Goal: Task Accomplishment & Management: Manage account settings

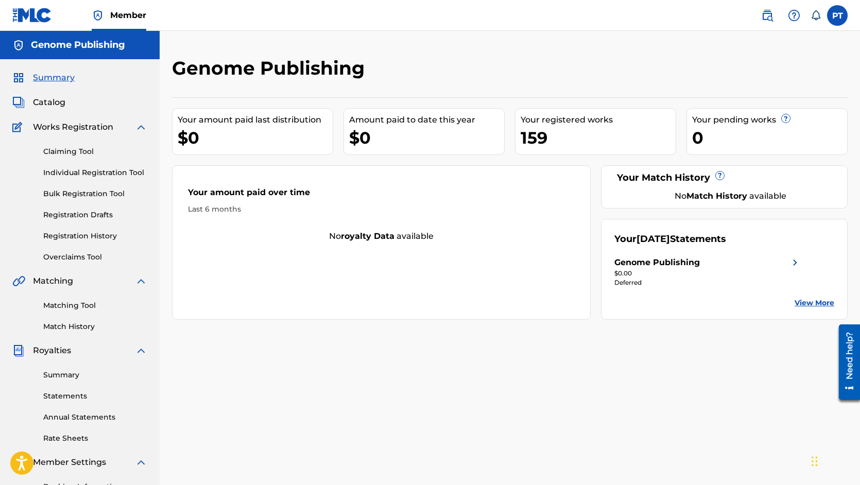
click at [88, 258] on link "Overclaims Tool" at bounding box center [95, 257] width 104 height 11
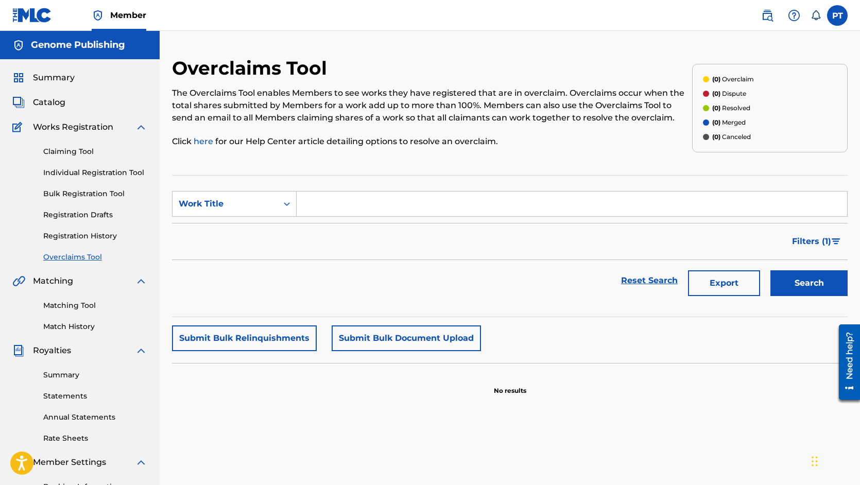
click at [404, 209] on input "Search Form" at bounding box center [572, 204] width 551 height 25
type input "in your arms"
click at [771, 270] on button "Search" at bounding box center [809, 283] width 77 height 26
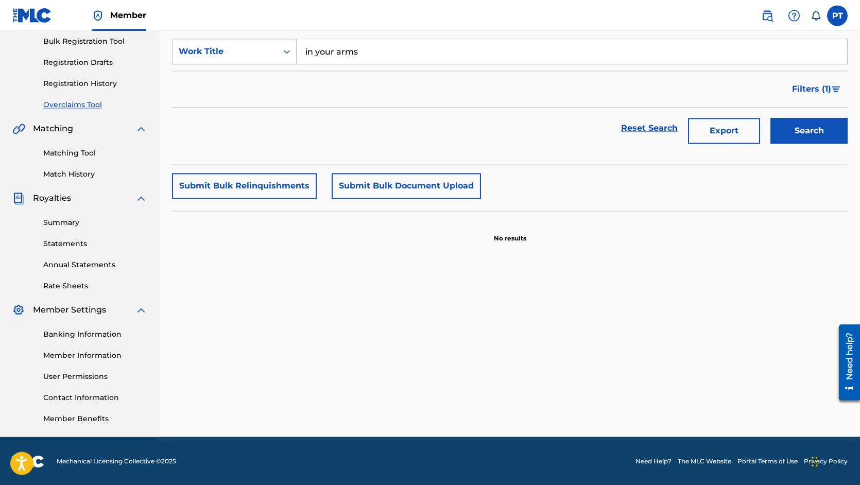
scroll to position [154, 0]
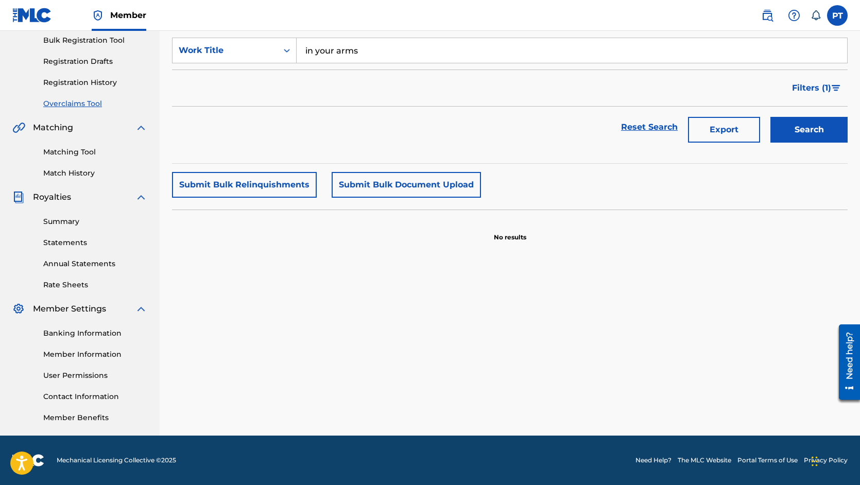
click at [67, 152] on link "Matching Tool" at bounding box center [95, 152] width 104 height 11
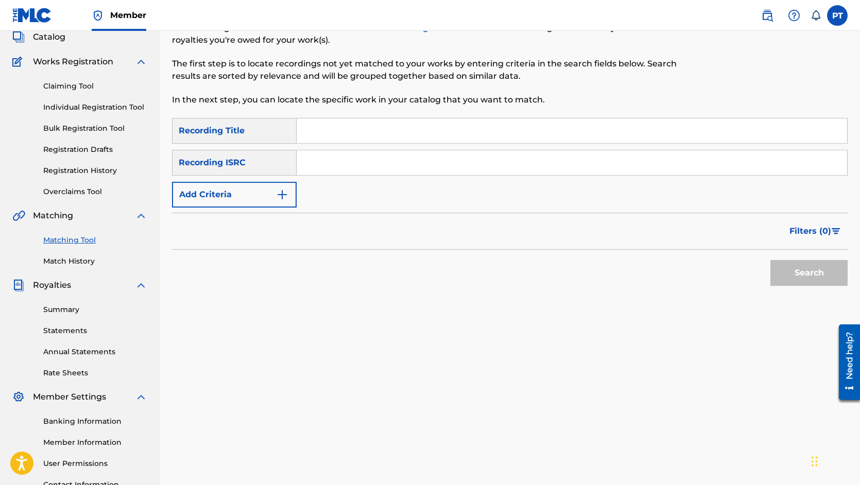
scroll to position [154, 0]
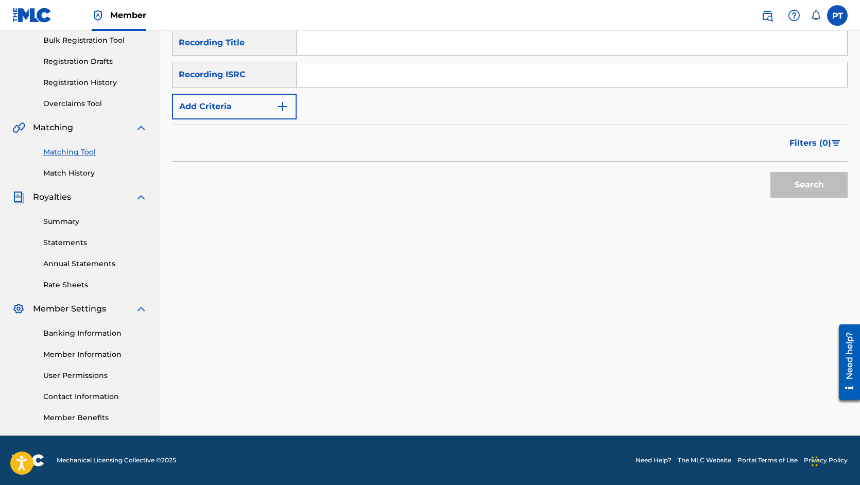
click at [104, 337] on link "Banking Information" at bounding box center [95, 333] width 104 height 11
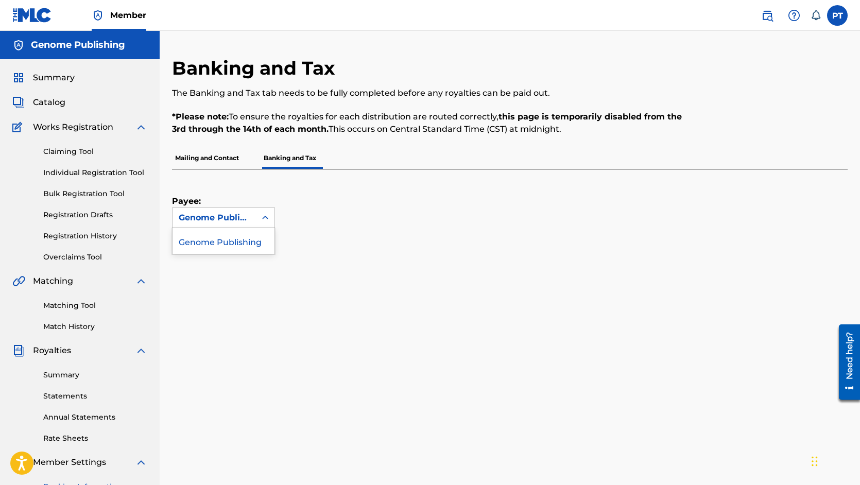
click at [210, 219] on div "Genome Publishing" at bounding box center [214, 218] width 71 height 12
click at [504, 219] on div "Payee: 1 result available. Use Up and Down to choose options, press Enter to se…" at bounding box center [497, 198] width 651 height 59
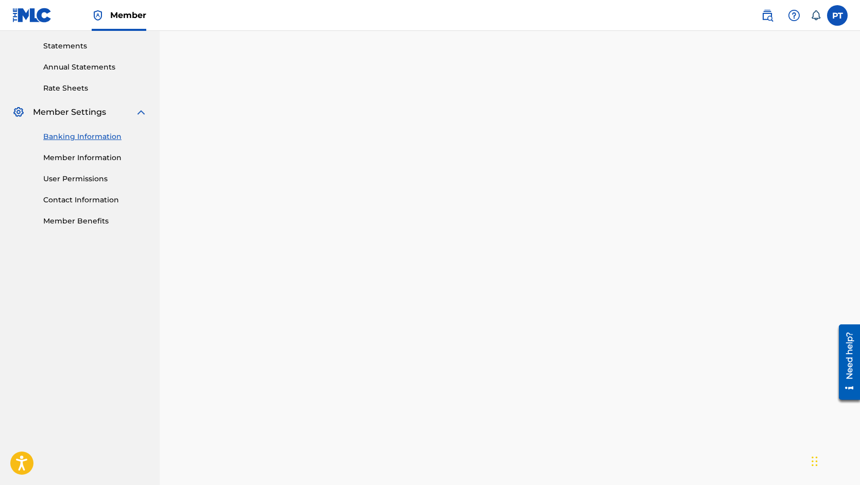
scroll to position [422, 0]
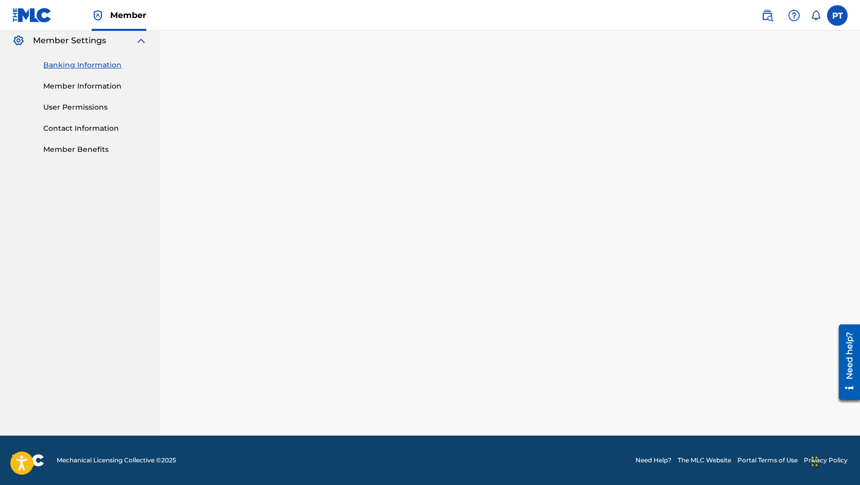
click at [129, 239] on nav "Genome Publishing Summary Catalog Works Registration Claiming Tool Individual R…" at bounding box center [80, 22] width 160 height 827
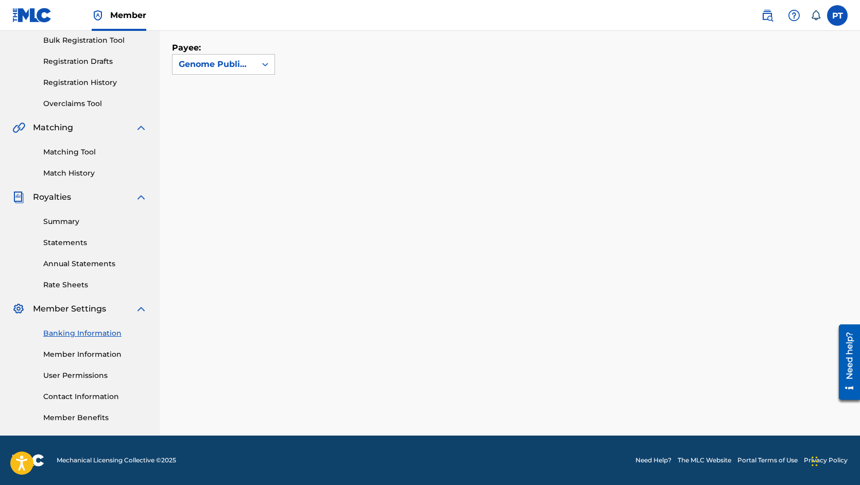
click at [69, 351] on link "Member Information" at bounding box center [95, 354] width 104 height 11
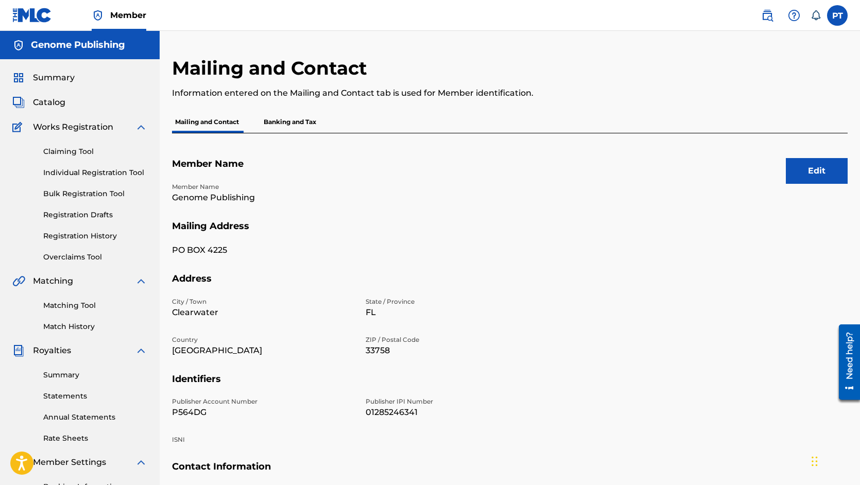
click at [790, 182] on button "Edit" at bounding box center [817, 171] width 62 height 26
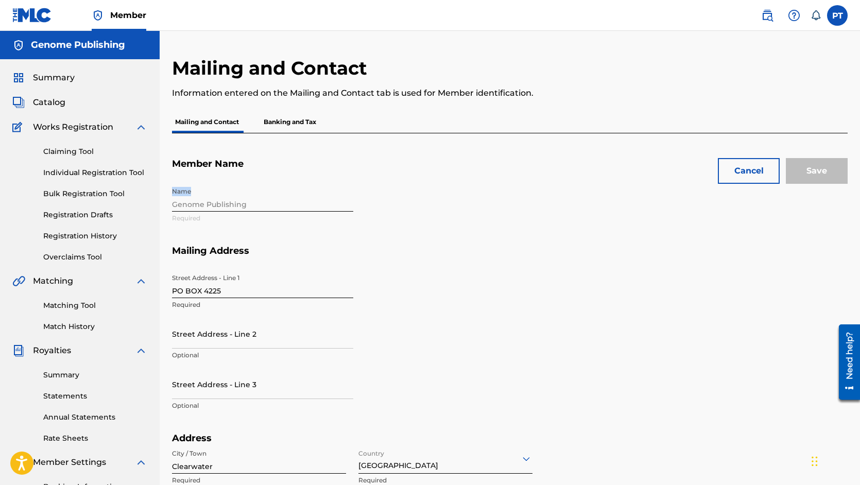
click at [249, 203] on div "Name Genome Publishing Required" at bounding box center [359, 213] width 375 height 63
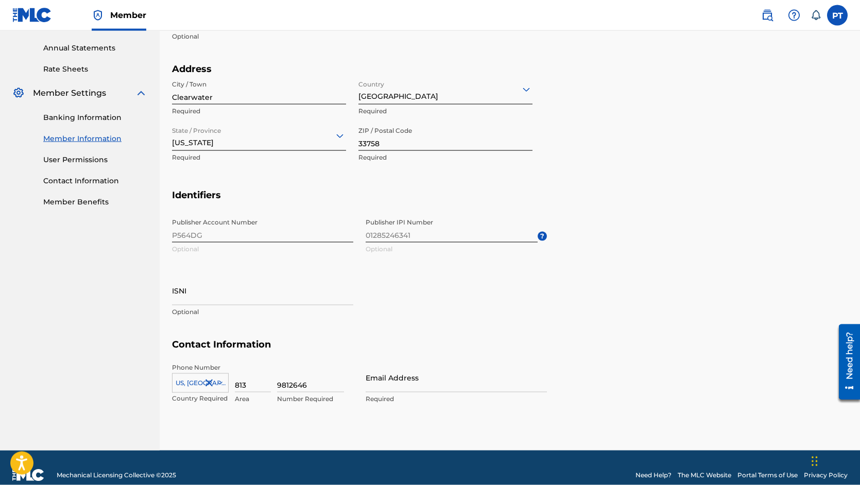
scroll to position [384, 0]
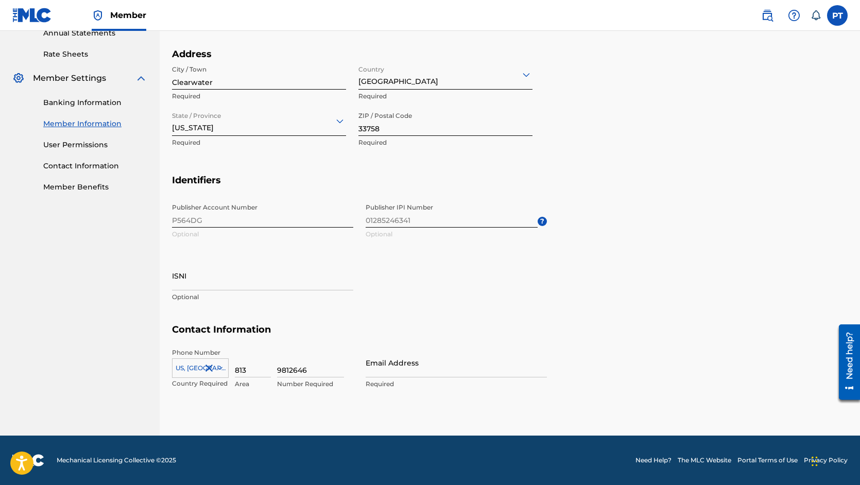
click at [491, 374] on input "Email Address" at bounding box center [456, 362] width 181 height 29
click at [476, 372] on input "Email Address" at bounding box center [456, 362] width 181 height 29
type input "US"
type input "FL"
type input "813"
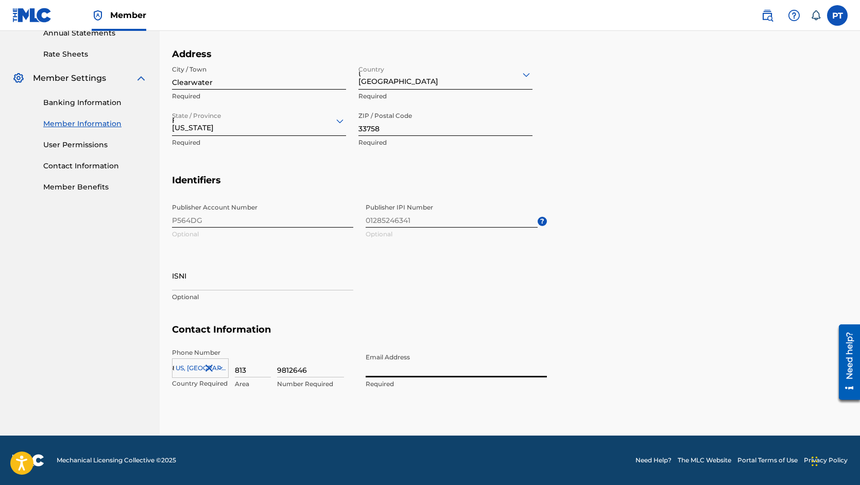
type input "[EMAIL_ADDRESS][DOMAIN_NAME]"
type input "US"
type input "FL"
type input "813"
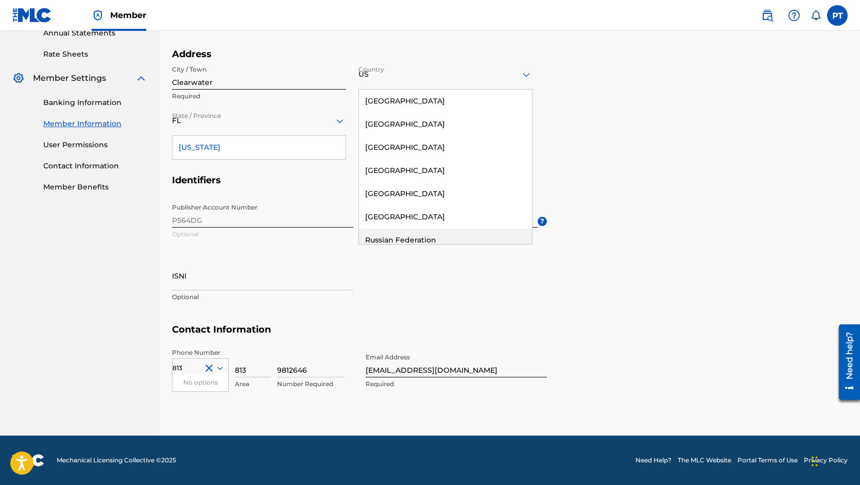
scroll to position [297, 0]
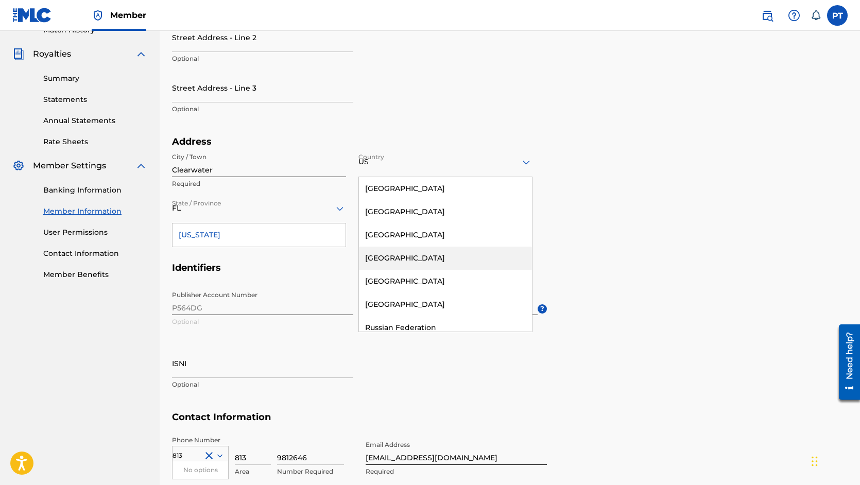
type input "[EMAIL_ADDRESS][DOMAIN_NAME]"
click at [704, 217] on section "Address City / Town [GEOGRAPHIC_DATA] Required Country [GEOGRAPHIC_DATA] [GEOGR…" at bounding box center [510, 199] width 676 height 126
click at [671, 180] on section "Address City / Town [GEOGRAPHIC_DATA] Required Country [GEOGRAPHIC_DATA] [GEOGR…" at bounding box center [510, 199] width 676 height 126
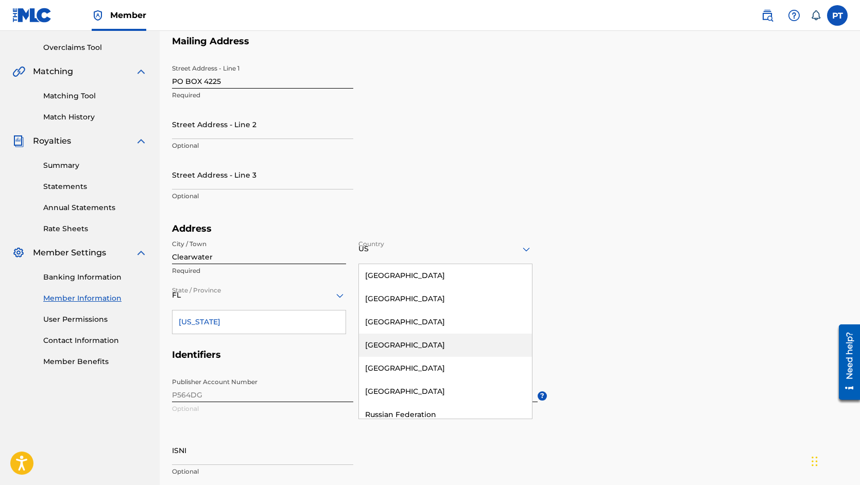
scroll to position [34, 0]
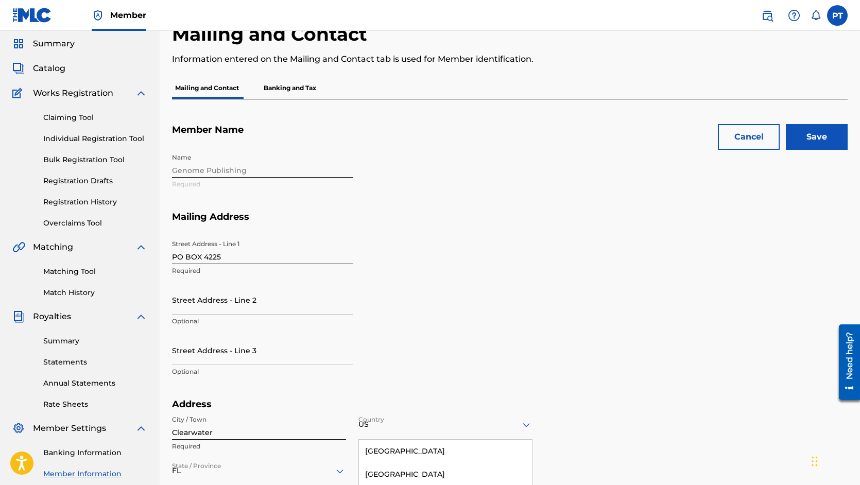
click at [190, 310] on input "Street Address - Line 2" at bounding box center [262, 299] width 181 height 29
click at [268, 310] on input "Street Address - Line 2" at bounding box center [262, 299] width 181 height 29
type input "C/O [PERSON_NAME]"
click at [527, 288] on div "Street Address - Line [GEOGRAPHIC_DATA] Required Street Address - Line [GEOGRAP…" at bounding box center [359, 317] width 375 height 164
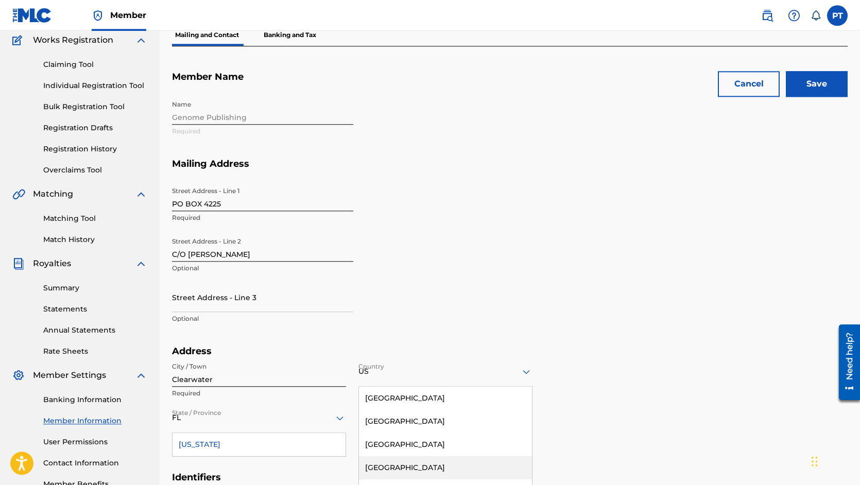
scroll to position [122, 0]
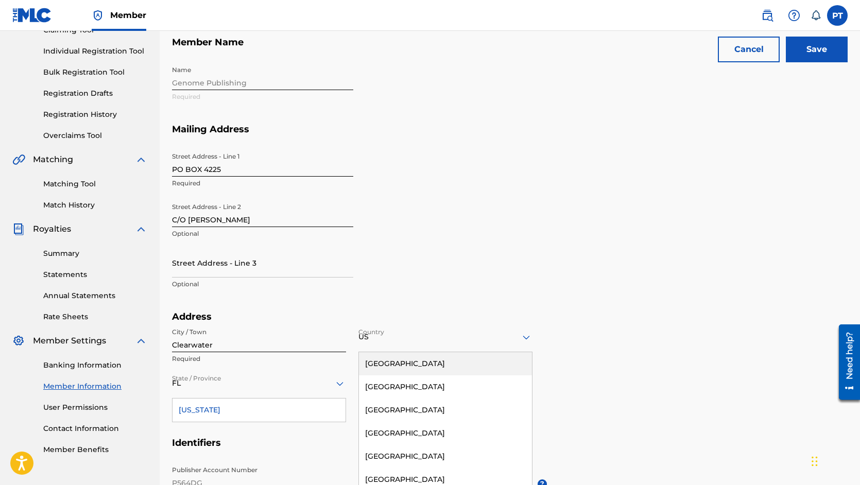
click at [630, 246] on section "Mailing Address Street Address - Line [GEOGRAPHIC_DATA] Address - Line [GEOGRAP…" at bounding box center [510, 218] width 676 height 188
click at [811, 47] on input "Save" at bounding box center [817, 50] width 62 height 26
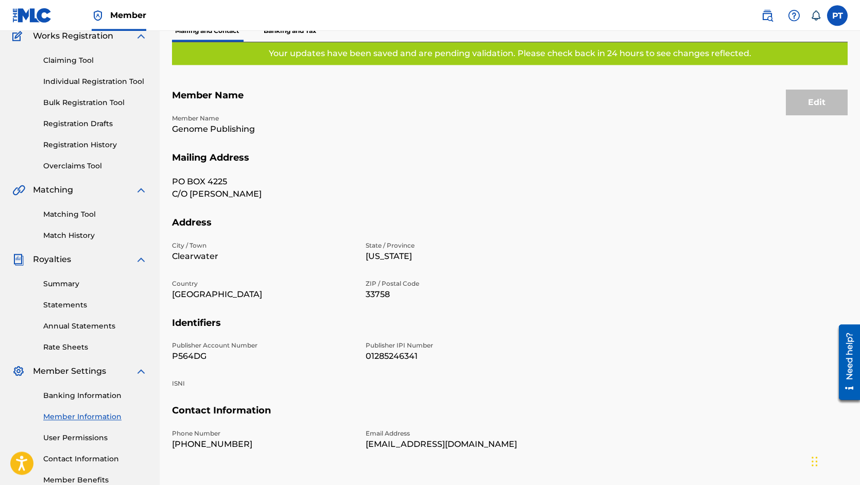
scroll to position [0, 0]
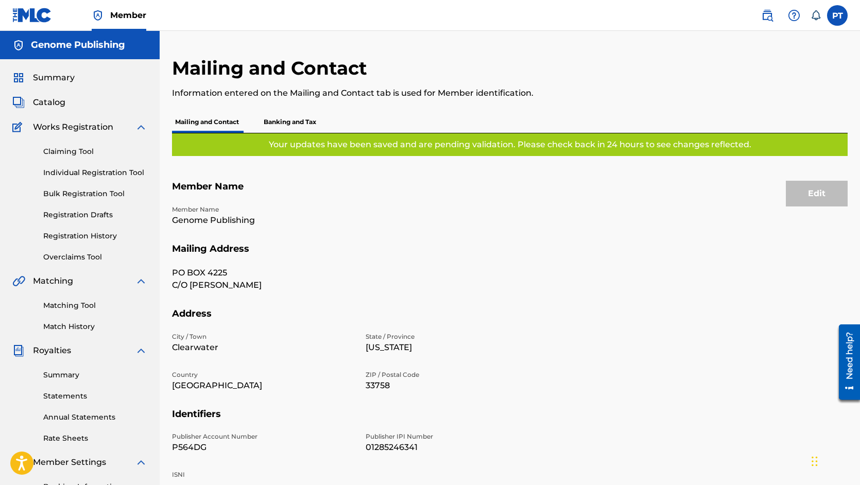
click at [77, 435] on link "Rate Sheets" at bounding box center [95, 438] width 104 height 11
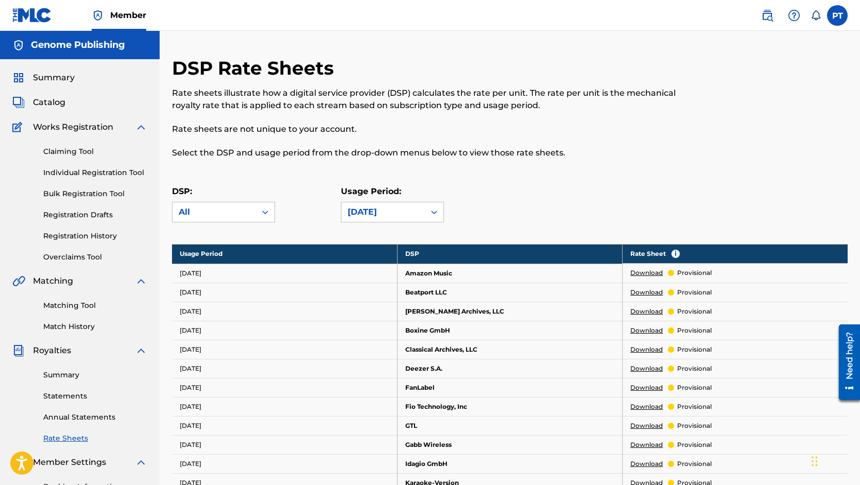
click at [98, 193] on link "Bulk Registration Tool" at bounding box center [95, 194] width 104 height 11
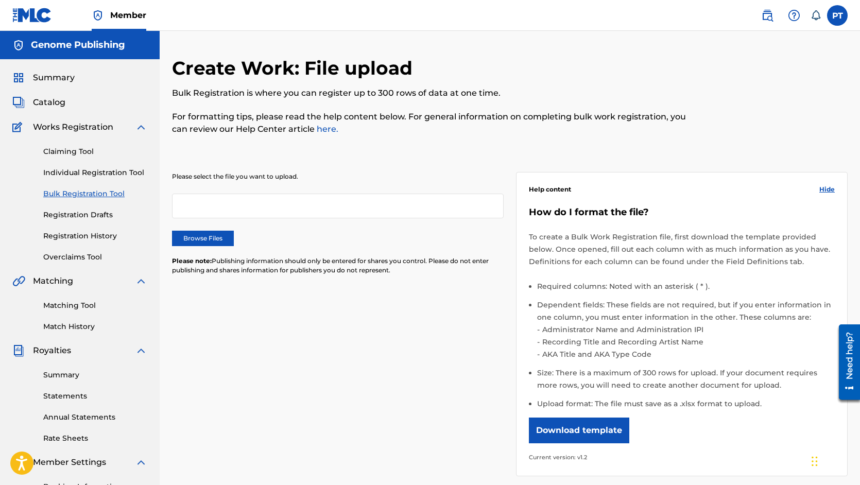
click at [80, 152] on link "Claiming Tool" at bounding box center [95, 151] width 104 height 11
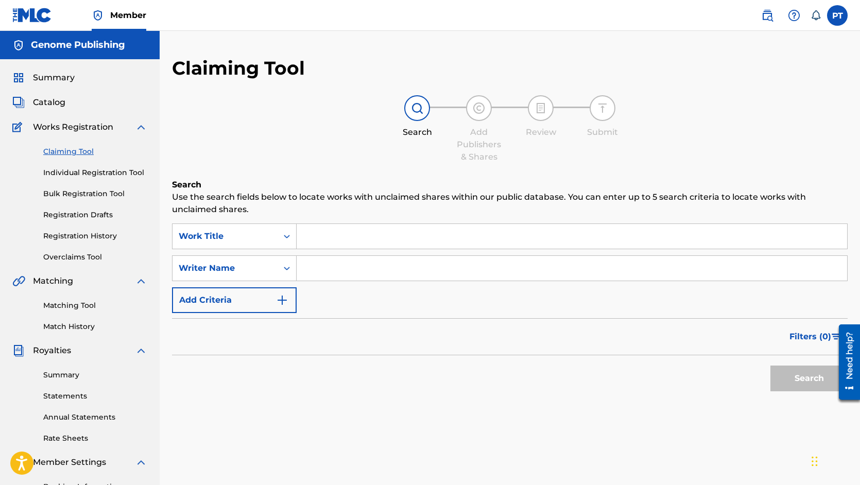
click at [89, 170] on link "Individual Registration Tool" at bounding box center [95, 172] width 104 height 11
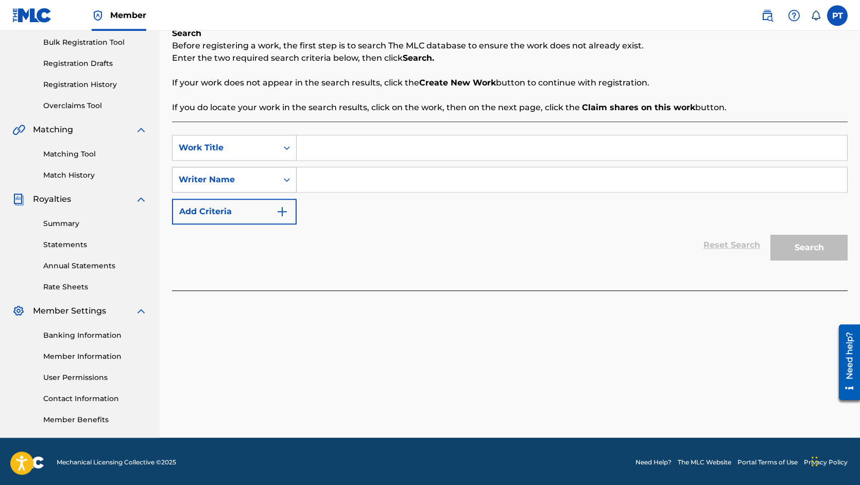
scroll to position [154, 0]
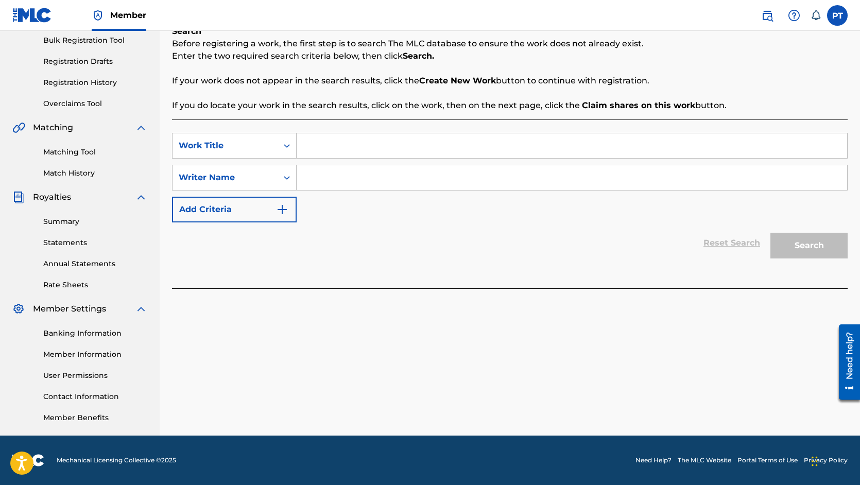
click at [65, 239] on link "Statements" at bounding box center [95, 242] width 104 height 11
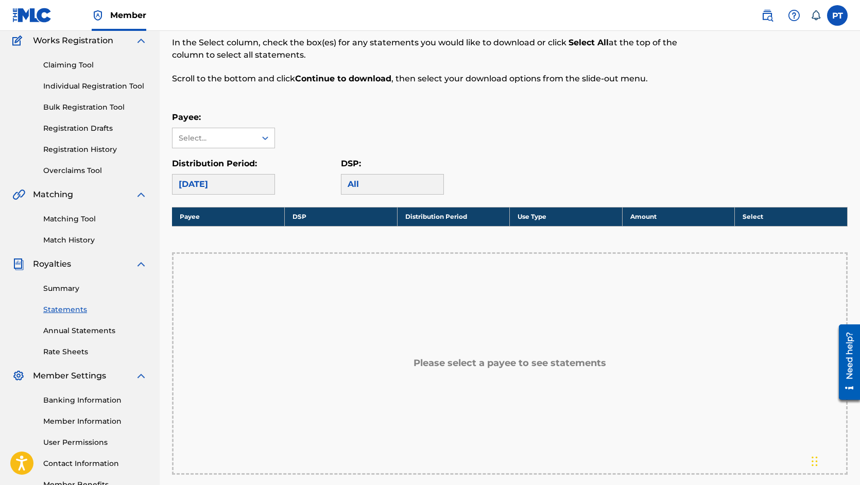
scroll to position [59, 0]
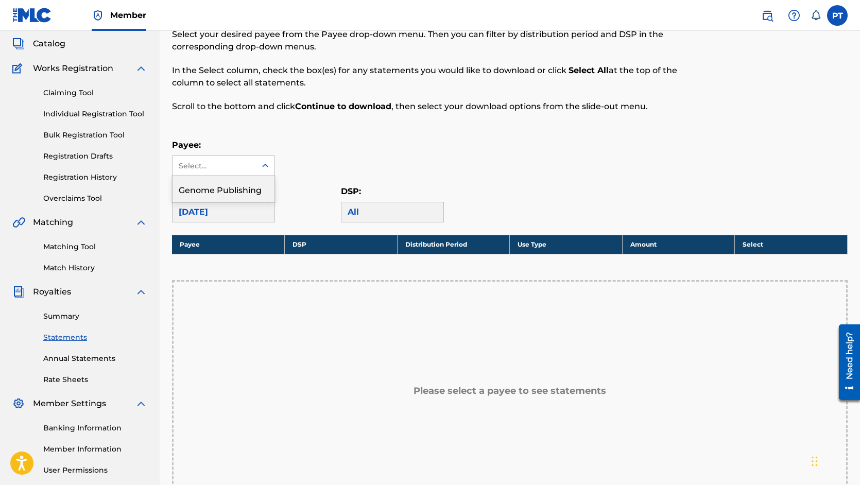
click at [218, 170] on div "Select..." at bounding box center [214, 166] width 70 height 11
click at [200, 189] on div "Genome Publishing" at bounding box center [224, 189] width 102 height 26
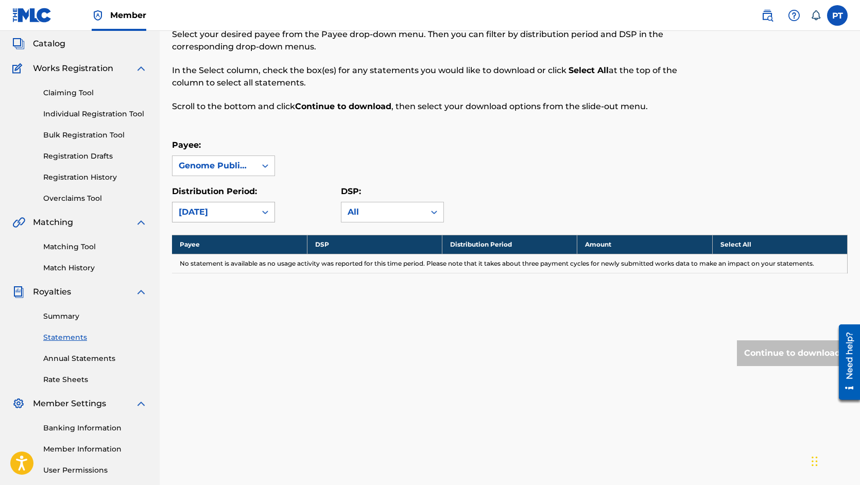
click at [233, 213] on div "[DATE]" at bounding box center [214, 212] width 71 height 12
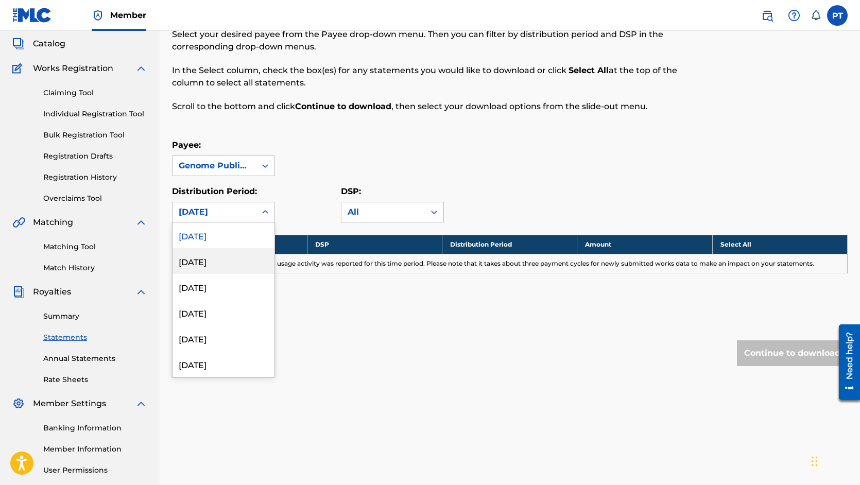
click at [195, 262] on div "[DATE]" at bounding box center [224, 261] width 102 height 26
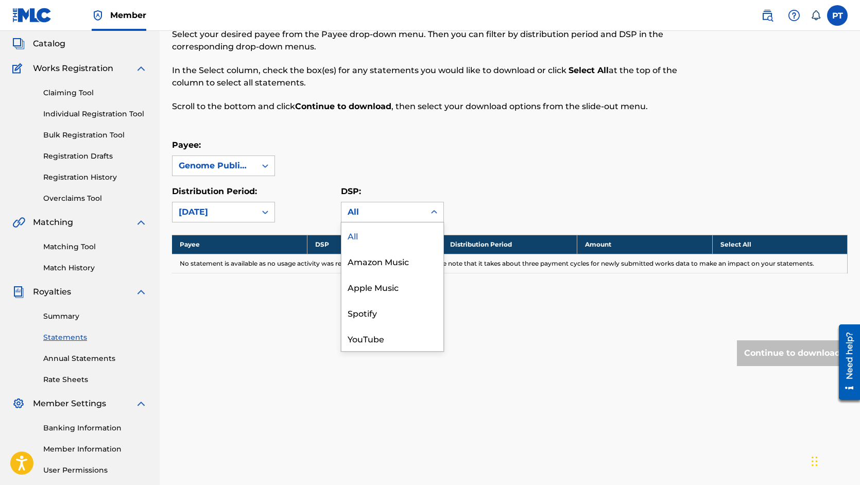
click at [364, 216] on div "All" at bounding box center [383, 212] width 71 height 12
click at [356, 336] on div "YouTube" at bounding box center [393, 339] width 102 height 26
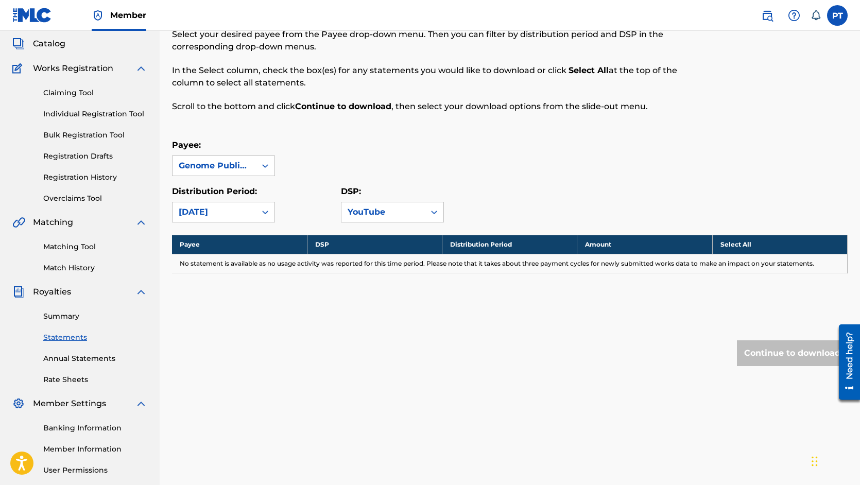
click at [367, 215] on div "YouTube" at bounding box center [383, 212] width 71 height 12
click at [359, 241] on div "All" at bounding box center [393, 236] width 102 height 26
click at [205, 173] on div "Genome Publishing" at bounding box center [214, 166] width 83 height 20
click at [241, 190] on div "Genome Publishing" at bounding box center [224, 189] width 102 height 26
click at [224, 217] on div "[DATE]" at bounding box center [214, 212] width 71 height 12
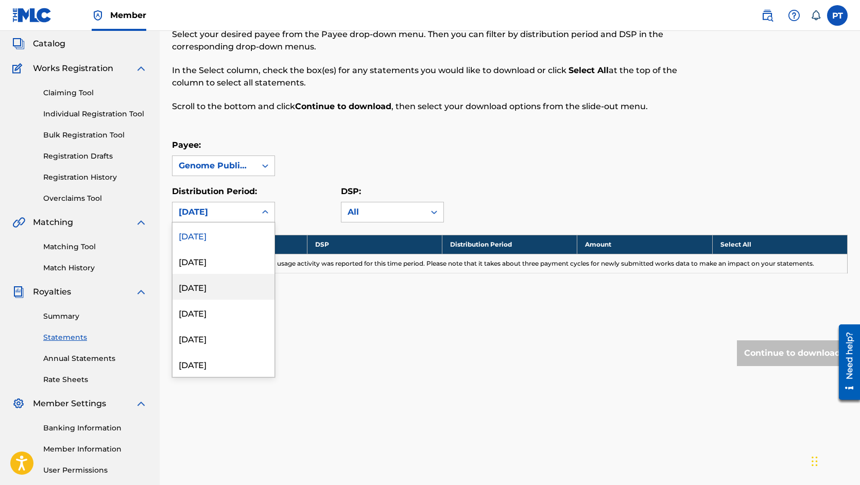
click at [200, 292] on div "[DATE]" at bounding box center [224, 287] width 102 height 26
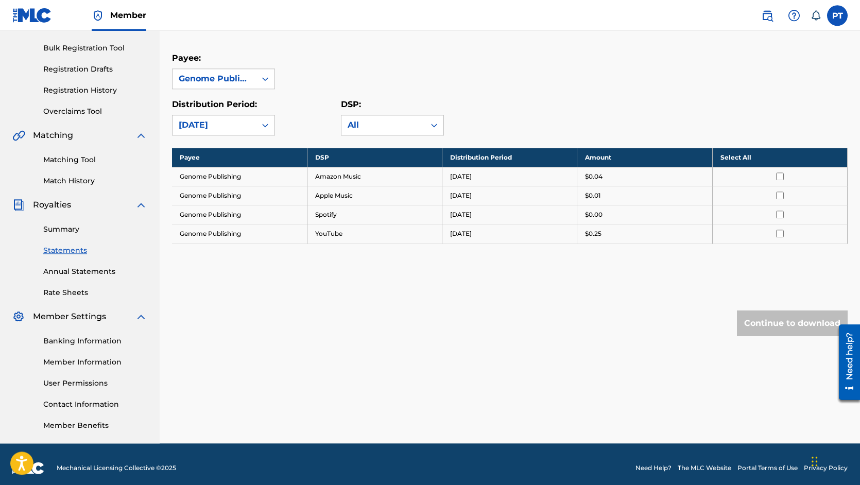
scroll to position [146, 0]
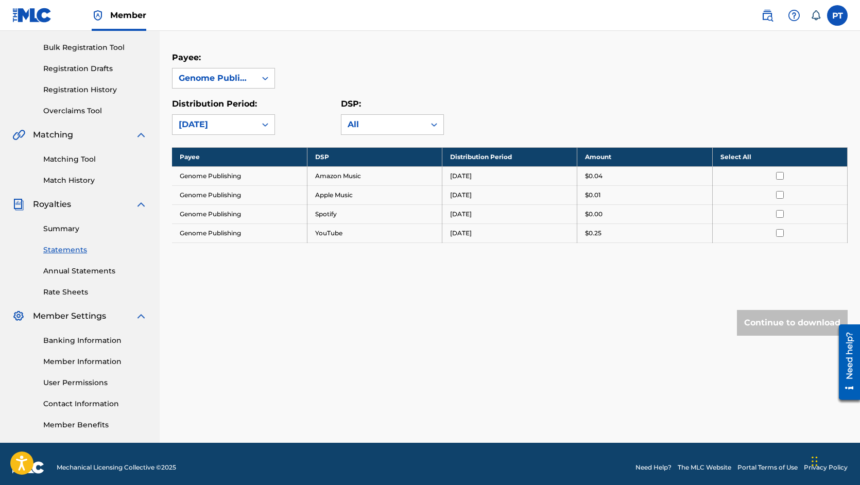
click at [90, 423] on link "Member Benefits" at bounding box center [95, 425] width 104 height 11
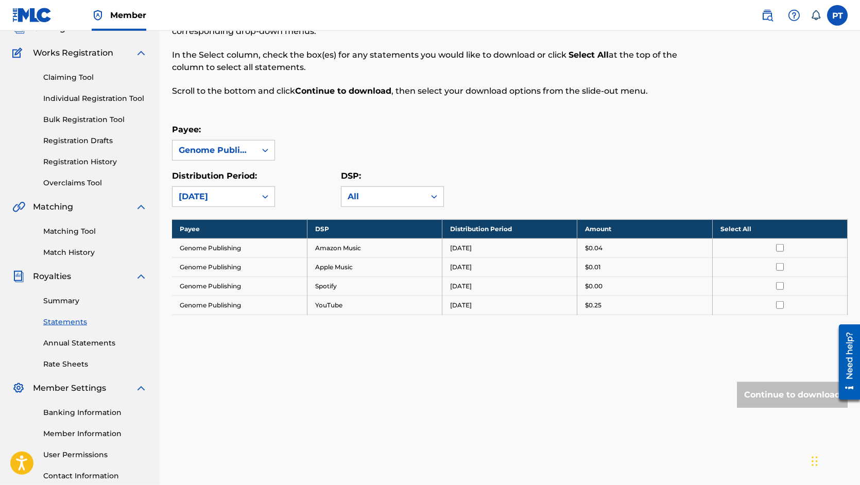
scroll to position [0, 0]
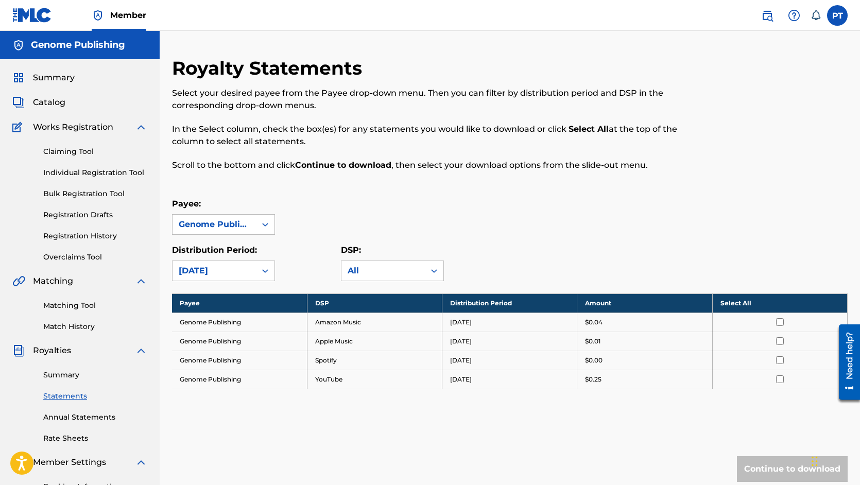
click at [88, 194] on link "Bulk Registration Tool" at bounding box center [95, 194] width 104 height 11
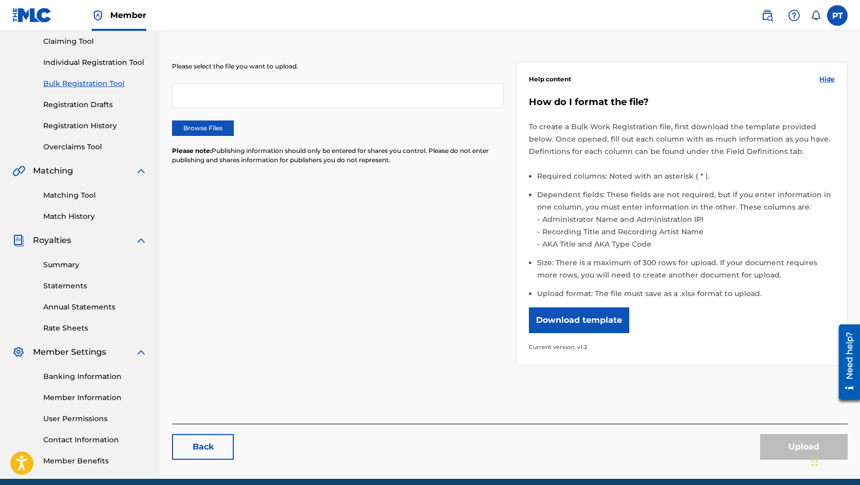
scroll to position [154, 0]
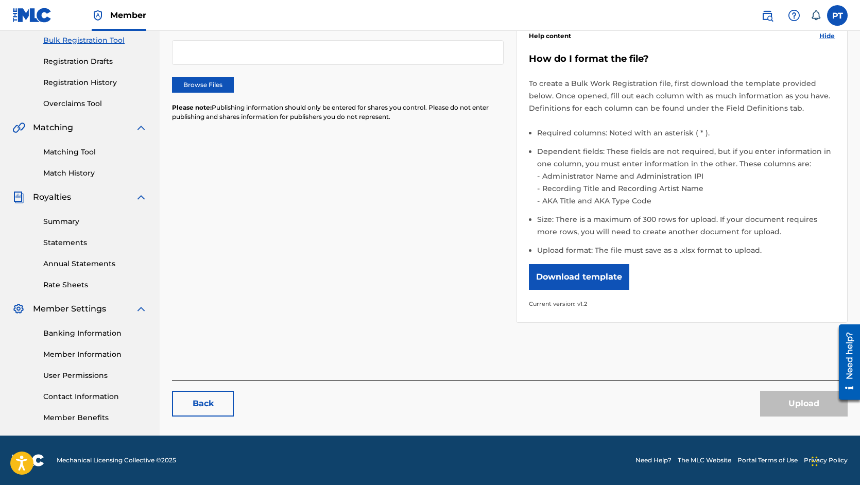
click at [72, 220] on link "Summary" at bounding box center [95, 221] width 104 height 11
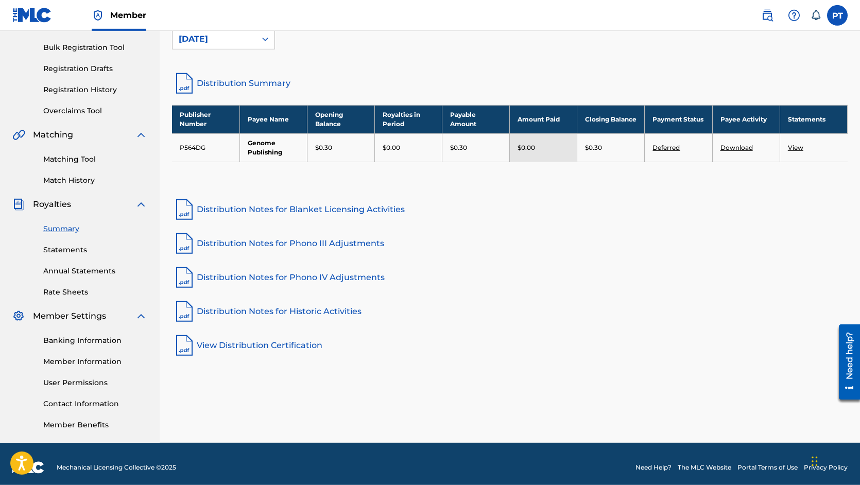
scroll to position [154, 0]
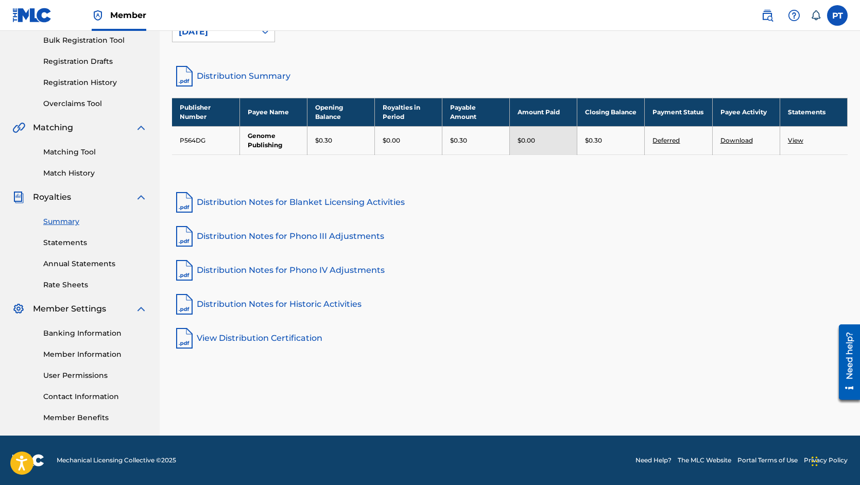
click at [288, 337] on link "View Distribution Certification" at bounding box center [510, 338] width 676 height 25
click at [254, 76] on link "Distribution Summary" at bounding box center [510, 76] width 676 height 25
click at [73, 104] on link "Overclaims Tool" at bounding box center [95, 103] width 104 height 11
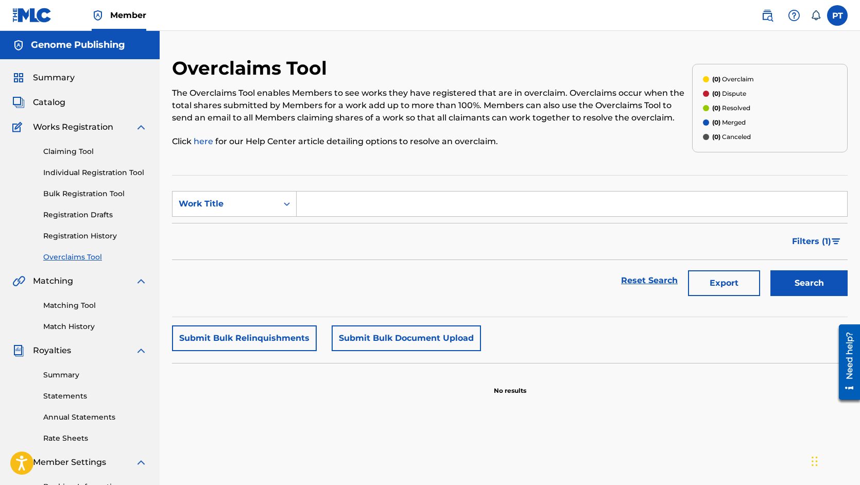
click at [53, 105] on span "Catalog" at bounding box center [49, 102] width 32 height 12
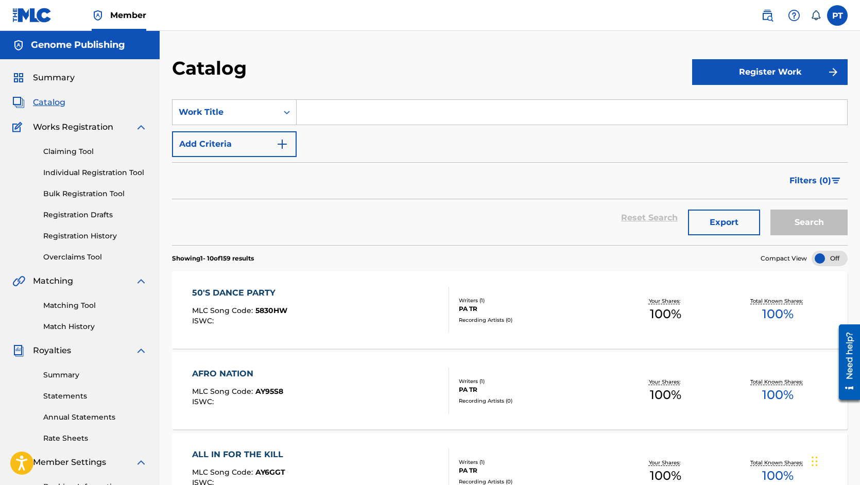
click at [833, 17] on label at bounding box center [837, 15] width 21 height 21
click at [838, 15] on input "PT [PERSON_NAME] [EMAIL_ADDRESS][DOMAIN_NAME] Notification Preferences Profile …" at bounding box center [838, 15] width 0 height 0
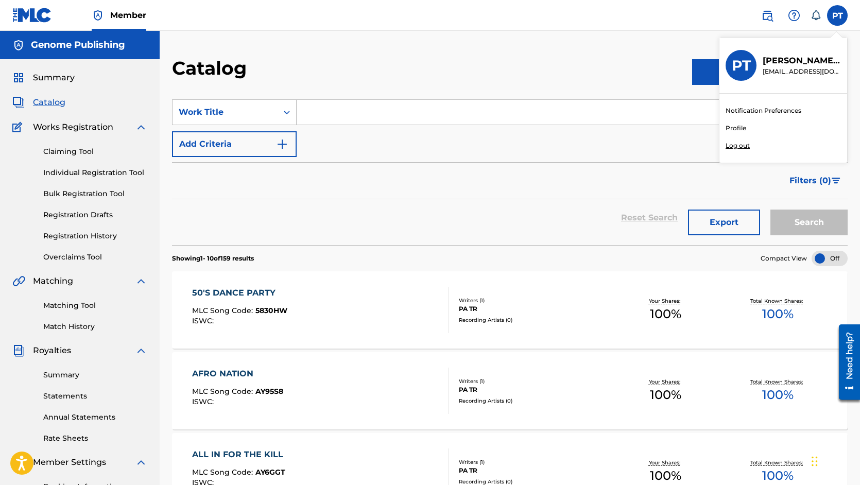
click at [35, 13] on img at bounding box center [32, 15] width 40 height 15
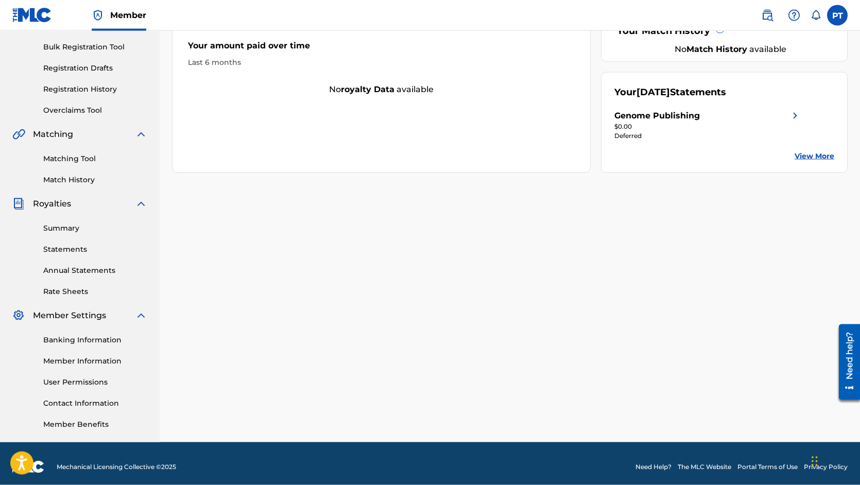
scroll to position [154, 0]
